Goal: Information Seeking & Learning: Learn about a topic

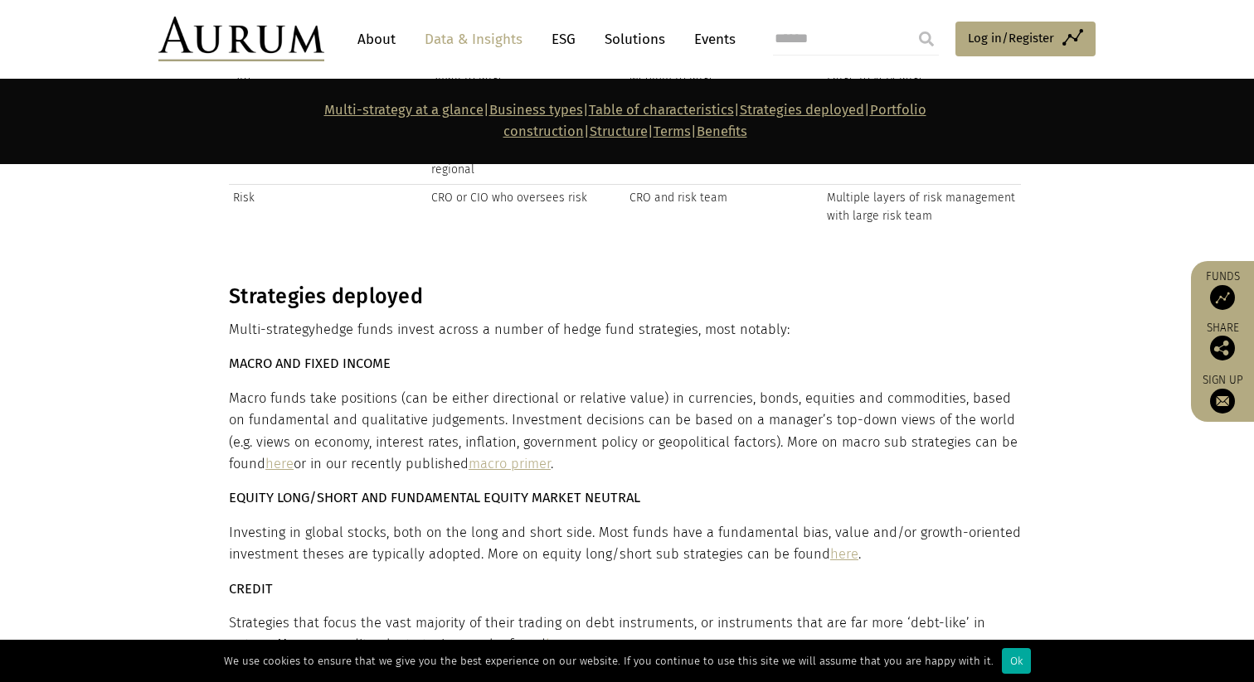
scroll to position [4539, 0]
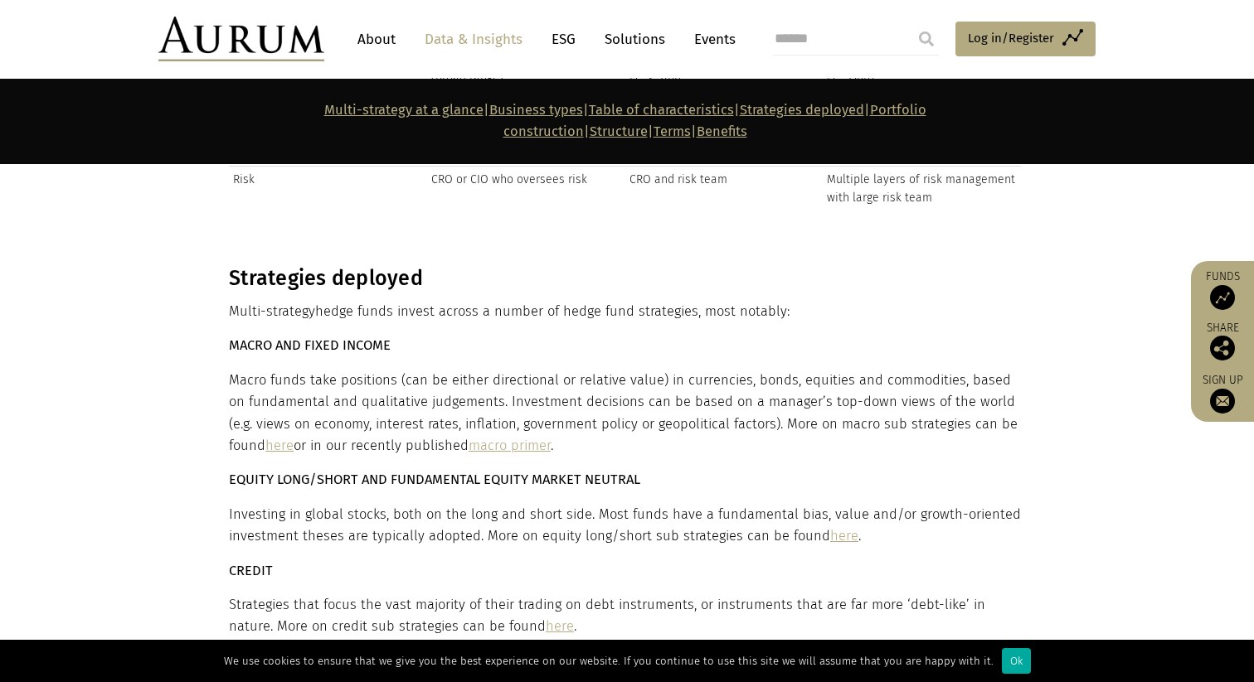
click at [789, 370] on p "Macro funds take positions (can be either directional or relative value) in cur…" at bounding box center [625, 414] width 792 height 88
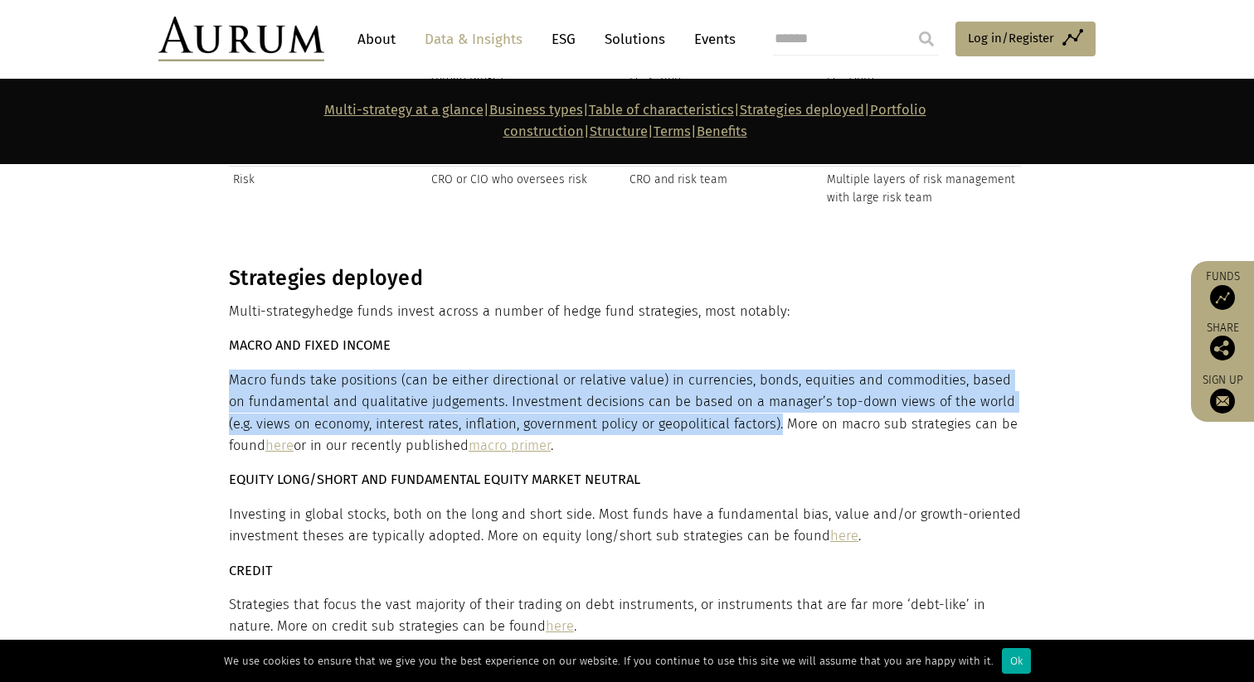
drag, startPoint x: 750, startPoint y: 351, endPoint x: 230, endPoint y: 311, distance: 520.6
click at [230, 370] on p "Macro funds take positions (can be either directional or relative value) in cur…" at bounding box center [625, 414] width 792 height 88
copy p "Macro funds take positions (can be either directional or relative value) in cur…"
click at [468, 438] on link "macro primer" at bounding box center [509, 446] width 82 height 16
click at [265, 438] on link "here" at bounding box center [279, 446] width 28 height 16
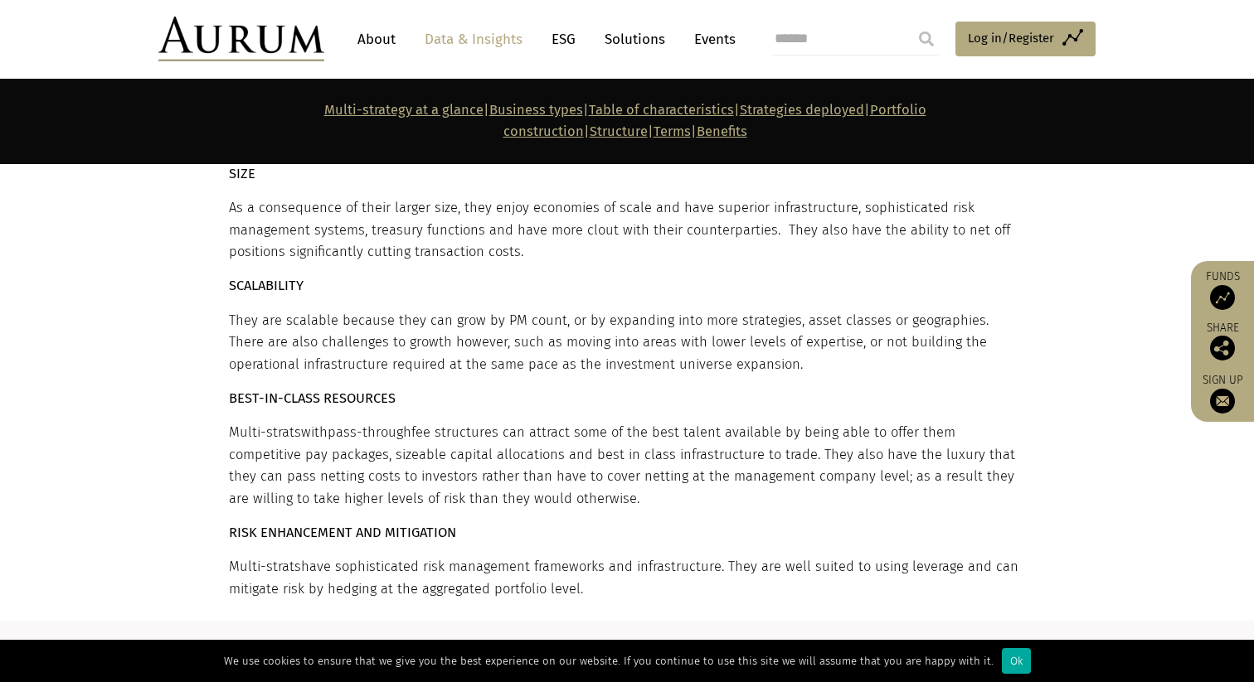
scroll to position [11370, 0]
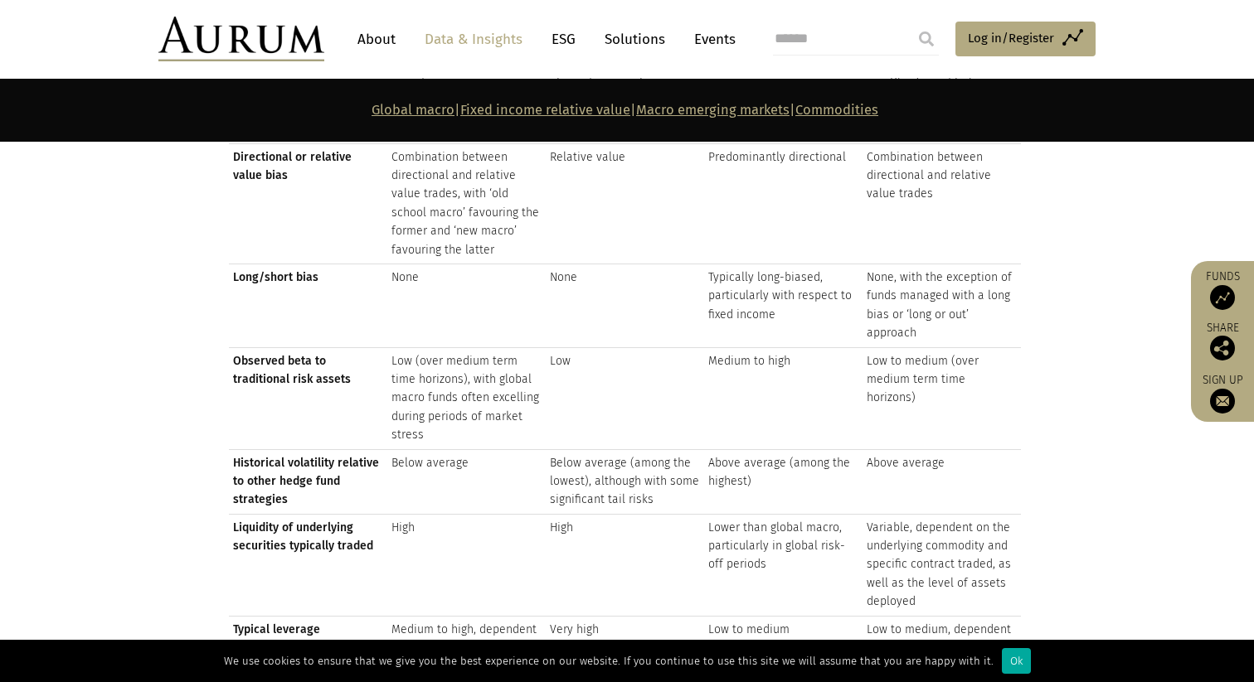
scroll to position [2390, 0]
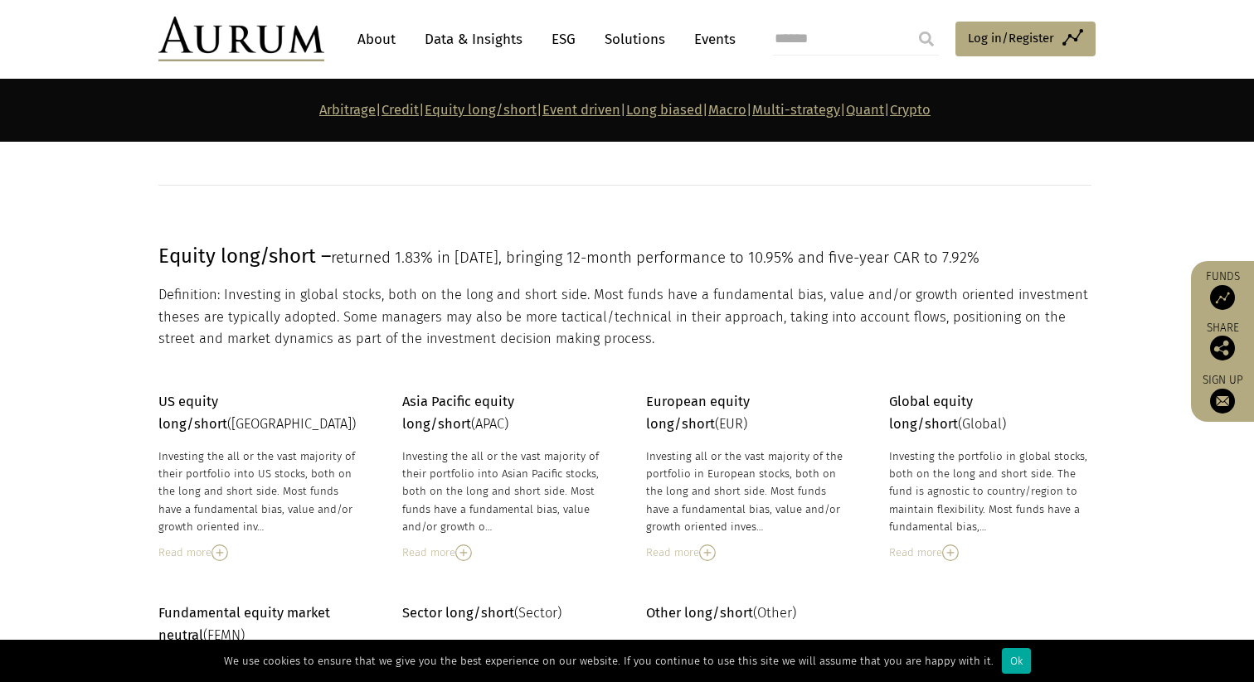
scroll to position [2418, 0]
